Goal: Task Accomplishment & Management: Manage account settings

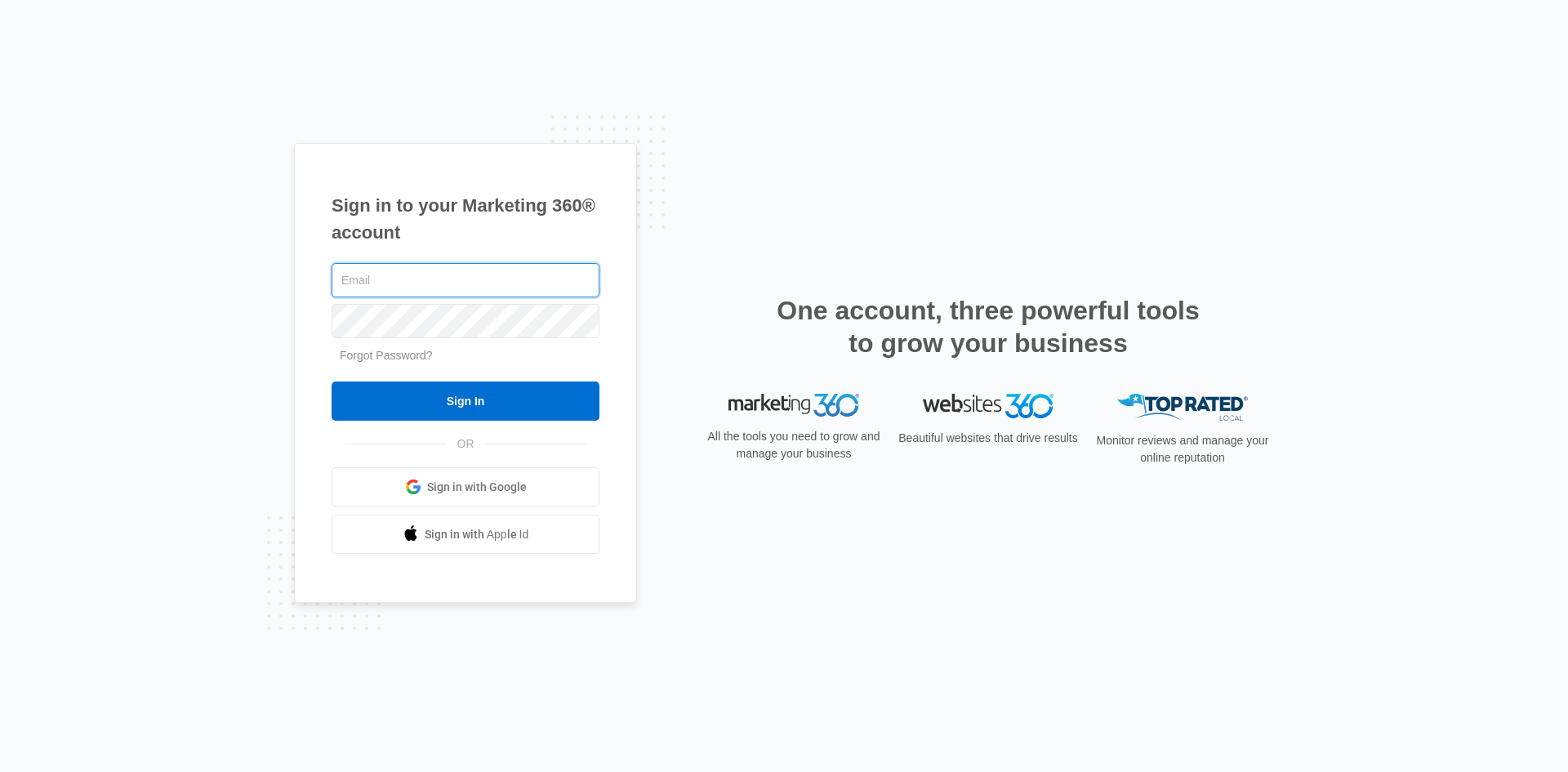
type input "[EMAIL_ADDRESS][DOMAIN_NAME]"
click at [331, 382] on input "Sign In" at bounding box center [465, 401] width 268 height 39
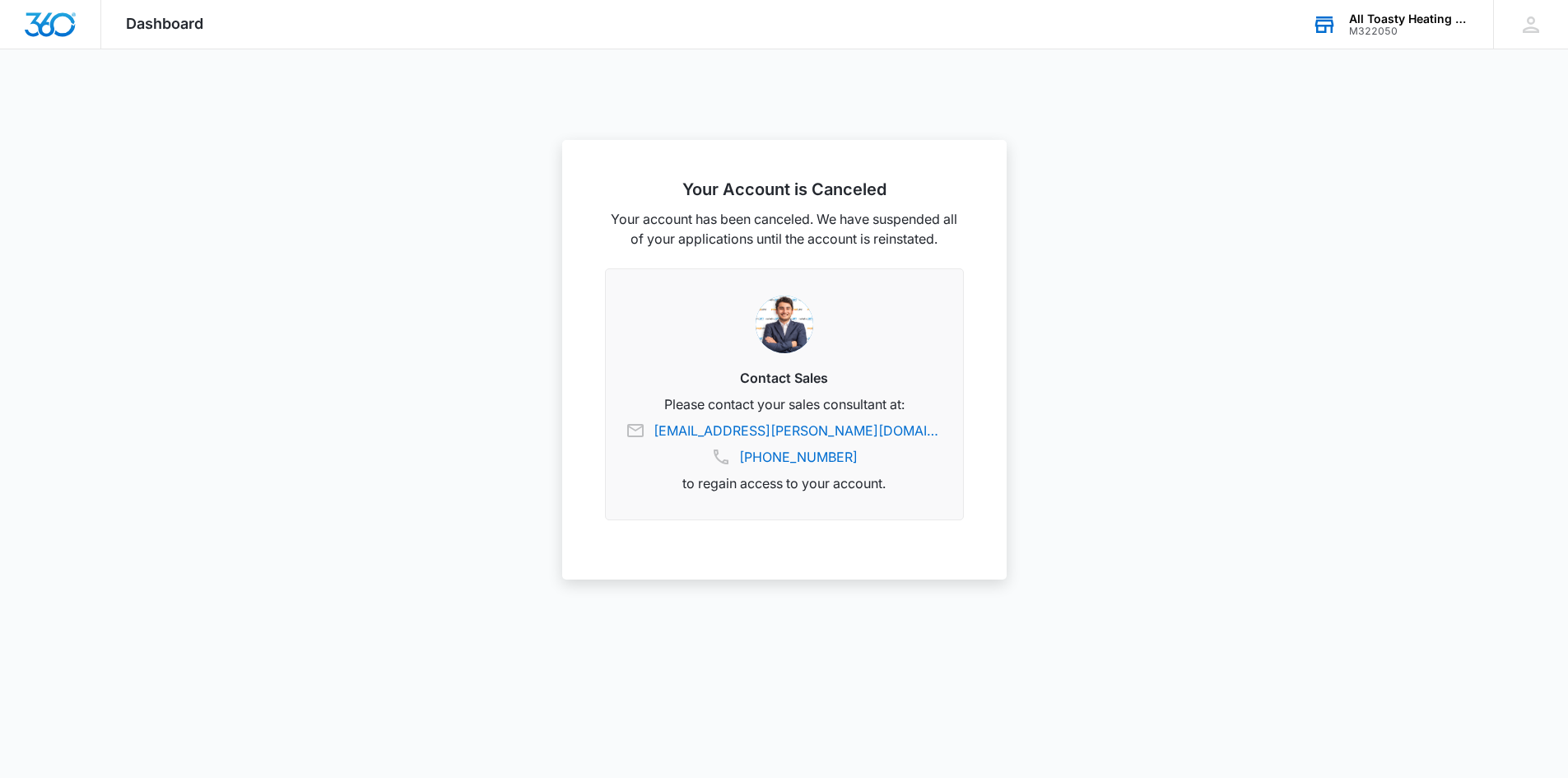
drag, startPoint x: 1491, startPoint y: 38, endPoint x: 1501, endPoint y: 33, distance: 11.2
click at [1492, 38] on div "All Toasty Heating and AC M322050 Your Accounts View All" at bounding box center [1389, 24] width 206 height 49
drag, startPoint x: 1544, startPoint y: 31, endPoint x: 1535, endPoint y: 33, distance: 9.2
click at [1540, 31] on div "NM [PERSON_NAME] [EMAIL_ADDRESS][DOMAIN_NAME] My Profile Notifications Support …" at bounding box center [1530, 24] width 75 height 49
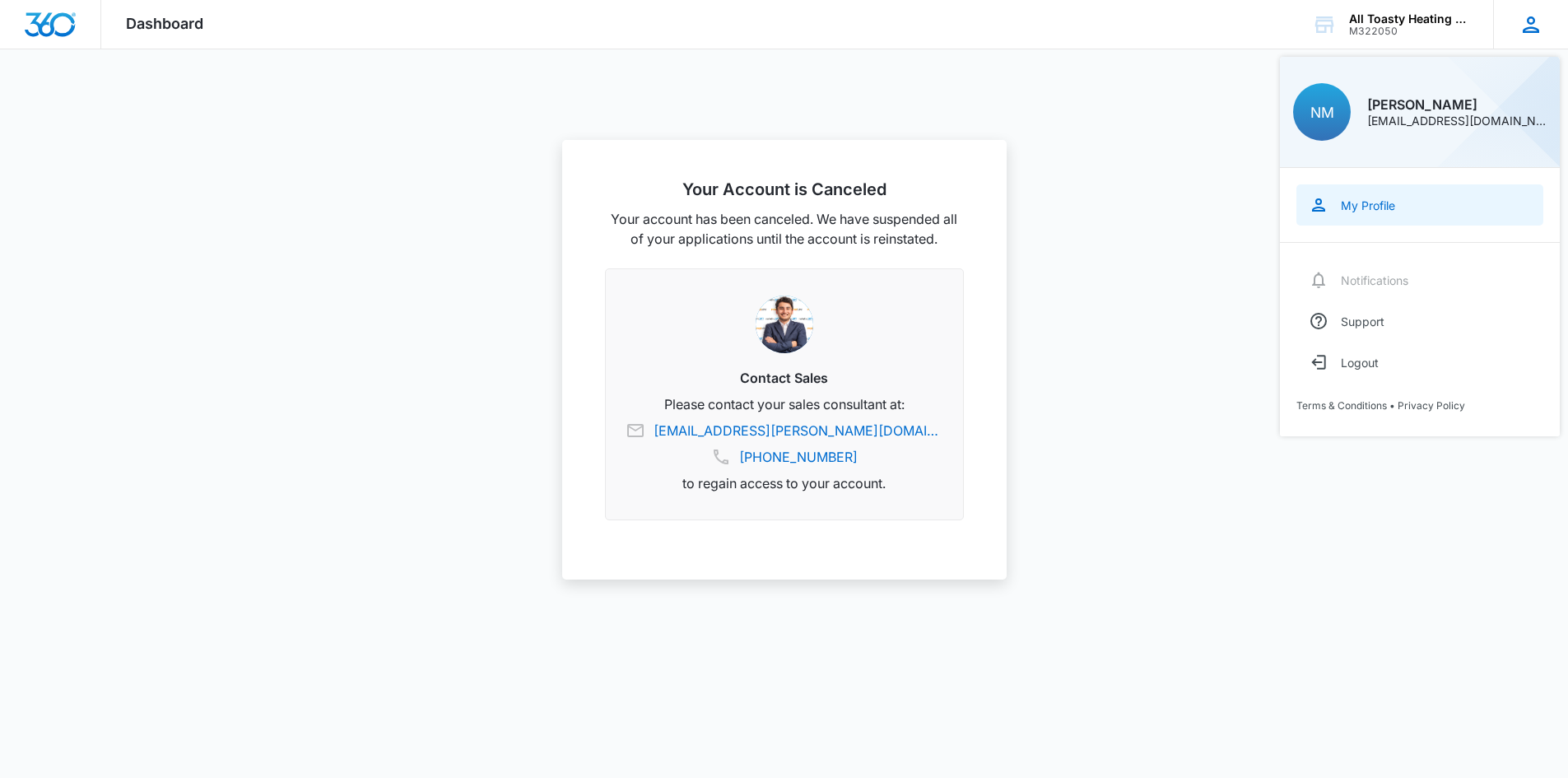
click at [1378, 204] on div "My Profile" at bounding box center [1367, 205] width 55 height 14
